Goal: Task Accomplishment & Management: Manage account settings

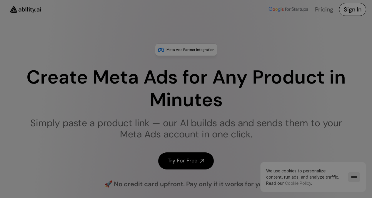
click at [353, 12] on h4 "Sign In" at bounding box center [353, 9] width 18 height 8
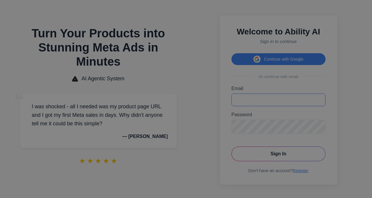
click at [258, 103] on input "Email" at bounding box center [278, 100] width 94 height 13
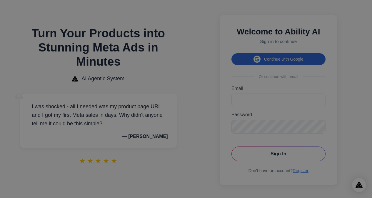
click at [266, 59] on button "Continue with Google" at bounding box center [278, 59] width 94 height 12
